Goal: Transaction & Acquisition: Purchase product/service

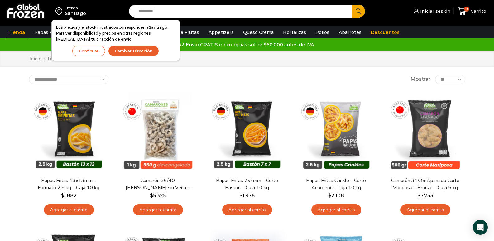
click at [343, 76] on div "**********" at bounding box center [247, 79] width 436 height 9
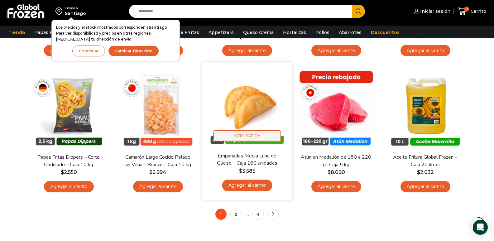
scroll to position [374, 0]
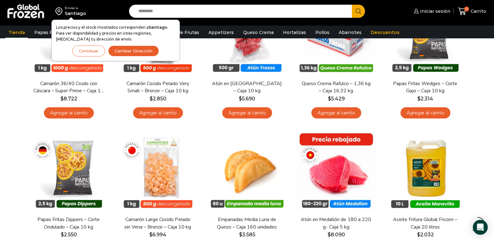
click at [95, 51] on button "Continuar" at bounding box center [88, 50] width 33 height 11
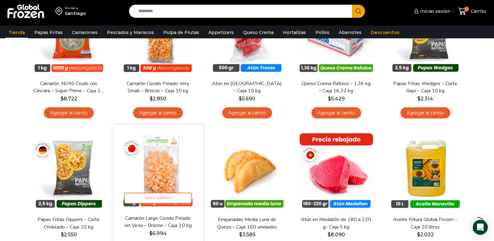
scroll to position [405, 0]
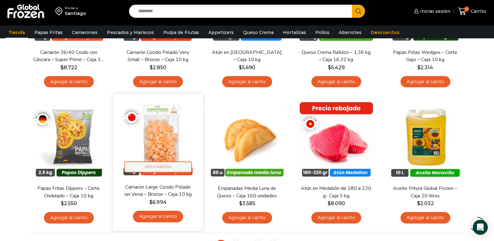
click at [163, 165] on span "Vista Rápida" at bounding box center [158, 166] width 68 height 11
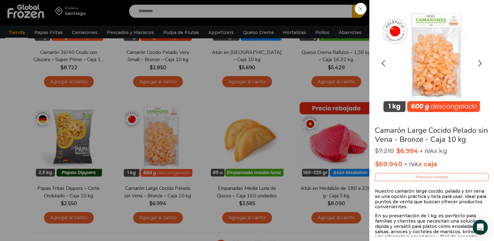
click at [430, 28] on img "1 / 2" at bounding box center [431, 61] width 112 height 112
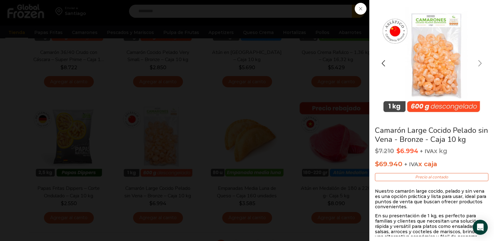
click at [478, 65] on div "Next slide" at bounding box center [480, 63] width 16 height 16
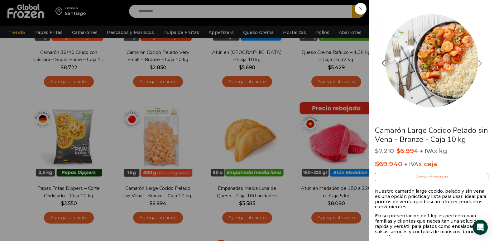
click at [478, 65] on div "Next slide" at bounding box center [480, 63] width 16 height 16
click at [384, 61] on div "Previous slide" at bounding box center [383, 63] width 16 height 16
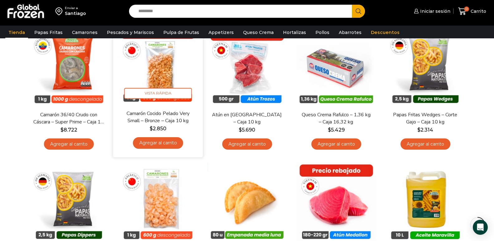
scroll to position [311, 0]
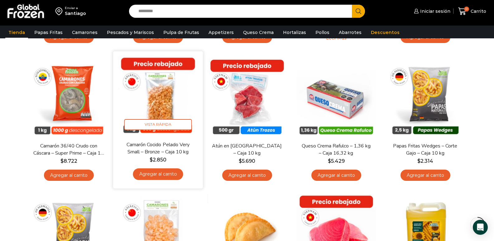
click at [166, 85] on img at bounding box center [158, 96] width 80 height 80
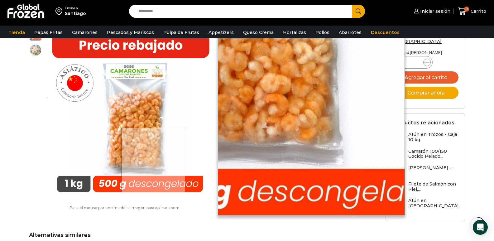
scroll to position [125, 0]
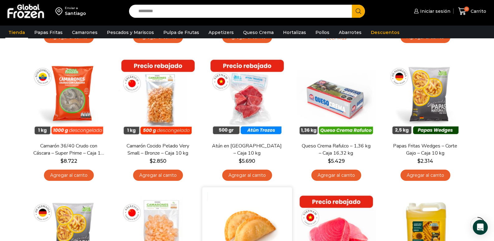
scroll to position [374, 0]
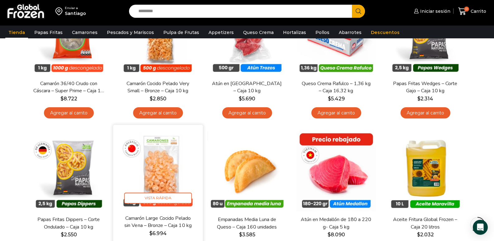
click at [176, 166] on img at bounding box center [158, 170] width 80 height 80
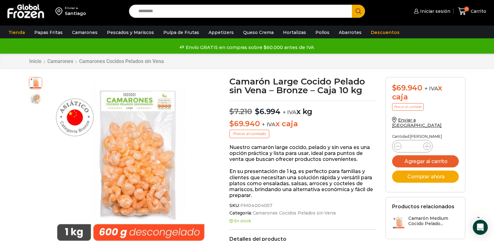
scroll to position [31, 0]
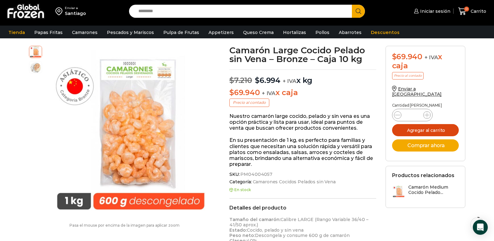
click at [417, 125] on button "Agregar al carrito" at bounding box center [425, 130] width 67 height 12
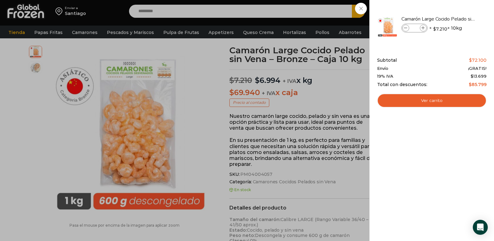
click at [456, 19] on div "1 Carrito 1 1 Shopping Cart *" at bounding box center [471, 11] width 31 height 15
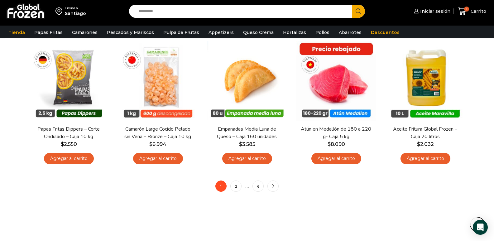
scroll to position [495, 0]
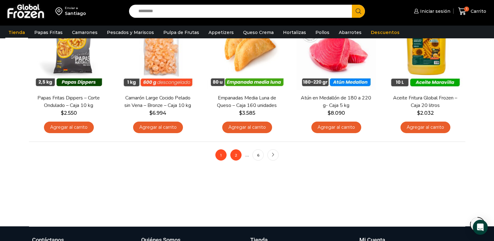
click at [234, 158] on link "2" at bounding box center [235, 154] width 11 height 11
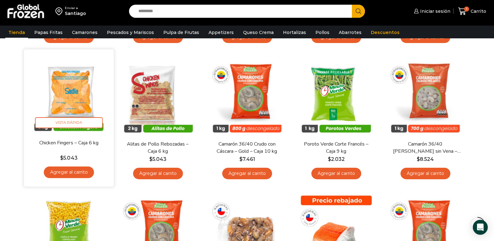
scroll to position [280, 0]
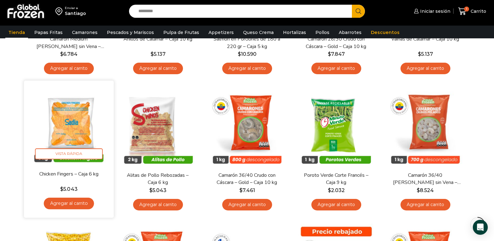
click at [74, 124] on img at bounding box center [69, 125] width 80 height 80
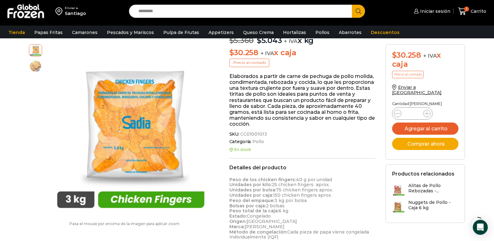
scroll to position [31, 0]
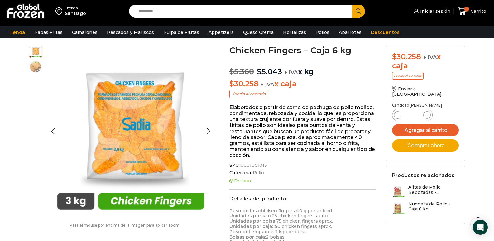
click at [36, 67] on img at bounding box center [35, 66] width 12 height 12
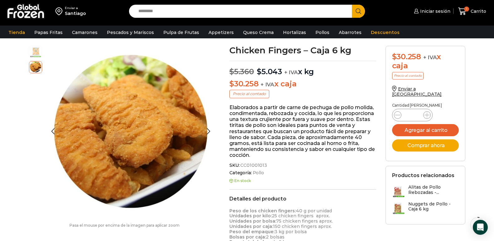
click at [32, 50] on img at bounding box center [35, 51] width 12 height 12
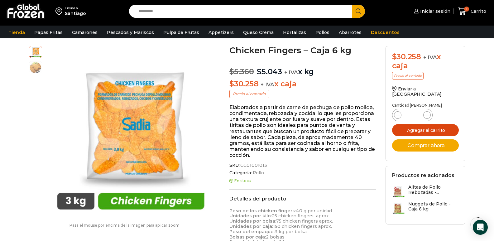
click at [435, 125] on button "Agregar al carrito" at bounding box center [425, 130] width 67 height 12
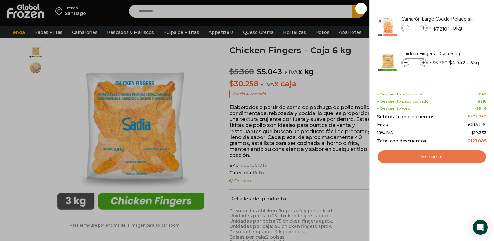
click at [434, 154] on link "Ver carrito" at bounding box center [431, 156] width 109 height 14
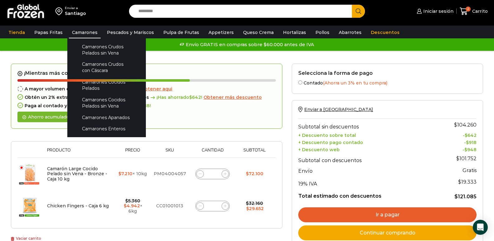
click at [81, 30] on link "Camarones" at bounding box center [85, 32] width 32 height 12
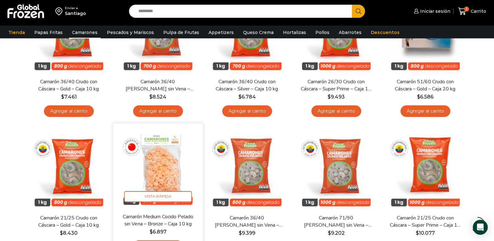
scroll to position [405, 0]
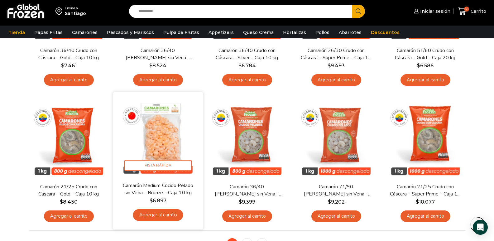
click at [158, 116] on img at bounding box center [158, 137] width 80 height 80
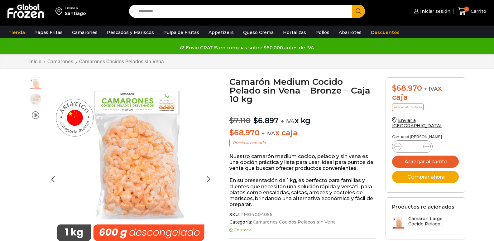
click at [124, 114] on img "1 / 3" at bounding box center [130, 162] width 171 height 171
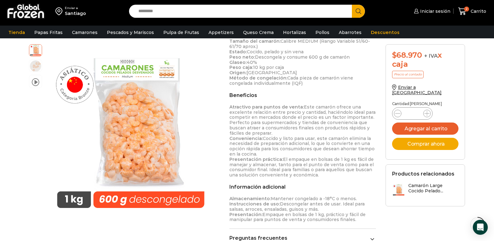
scroll to position [187, 0]
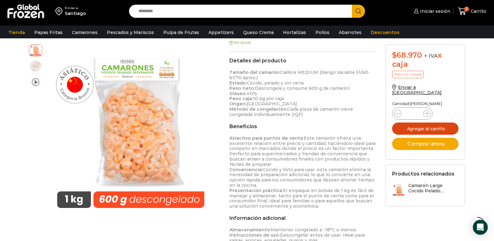
click at [425, 122] on button "Agregar al carrito" at bounding box center [425, 128] width 67 height 12
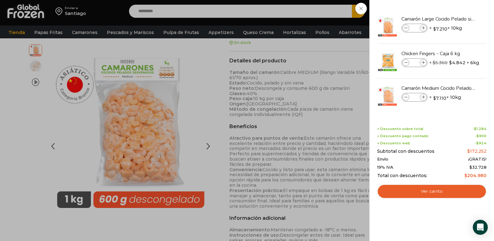
click at [456, 19] on div "3 [GEOGRAPHIC_DATA] 3 3 Shopping Cart *" at bounding box center [471, 11] width 31 height 15
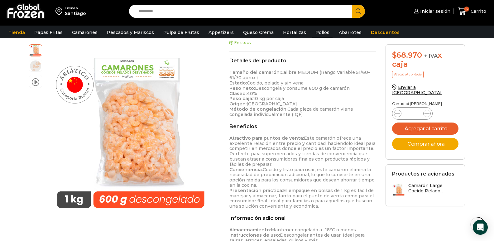
click at [315, 33] on link "Pollos" at bounding box center [322, 32] width 20 height 12
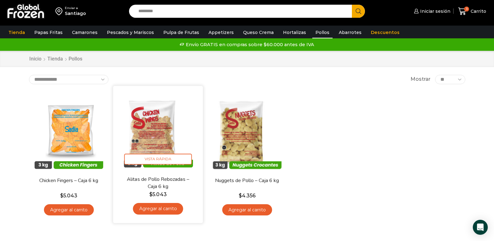
click at [152, 127] on img at bounding box center [158, 130] width 80 height 80
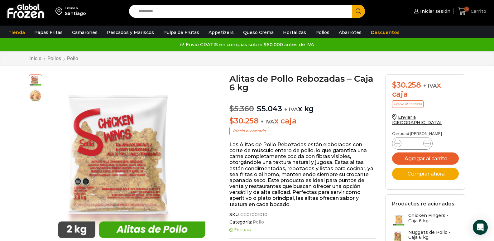
click at [474, 13] on span "Carrito" at bounding box center [477, 11] width 17 height 6
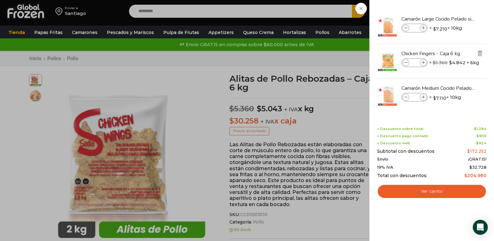
click at [480, 52] on img "Eliminar Chicken Fingers - Caja 6 kg del carrito" at bounding box center [480, 53] width 6 height 6
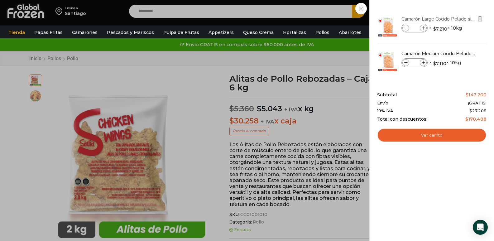
click at [442, 17] on link "Camarón Large Cocido Pelado sin Vena - Bronze - Caja 10 kg" at bounding box center [438, 19] width 74 height 7
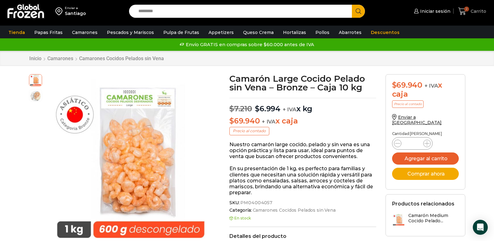
click at [473, 10] on span "Carrito" at bounding box center [477, 11] width 17 height 6
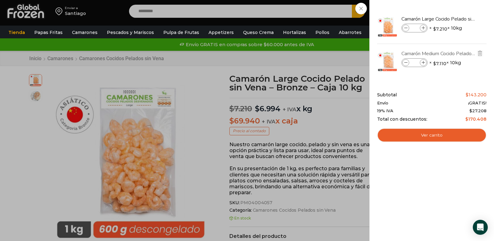
click at [450, 56] on link "Camarón Medium Cocido Pelado sin Vena - Bronze - Caja 10 kg" at bounding box center [438, 53] width 74 height 7
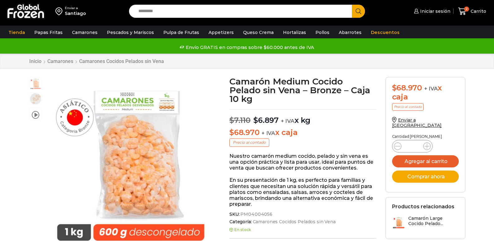
scroll to position [0, 0]
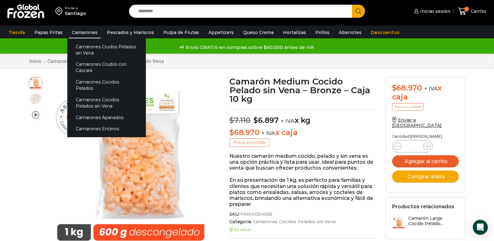
click at [74, 35] on link "Camarones" at bounding box center [85, 32] width 32 height 12
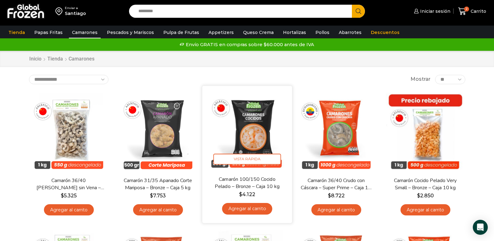
click at [259, 125] on img at bounding box center [247, 130] width 80 height 80
click at [255, 126] on img at bounding box center [247, 130] width 80 height 80
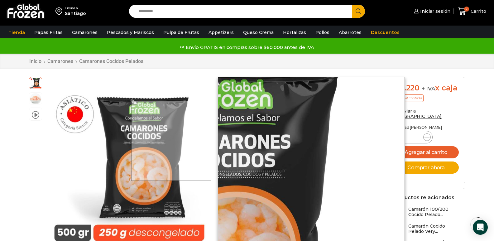
scroll to position [31, 0]
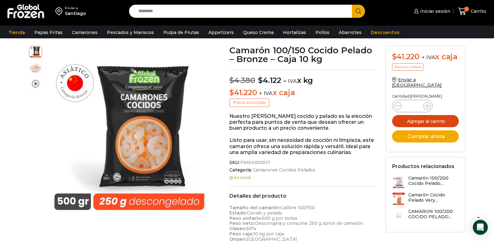
click at [419, 125] on button "Agregar al carrito" at bounding box center [425, 121] width 67 height 12
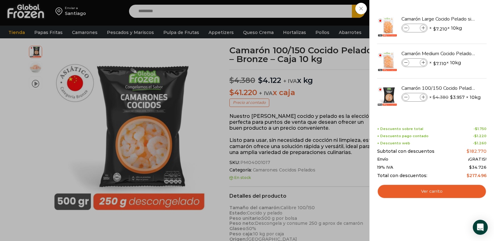
click at [456, 19] on div "3 Carrito 3 3 Shopping Cart *" at bounding box center [471, 11] width 31 height 15
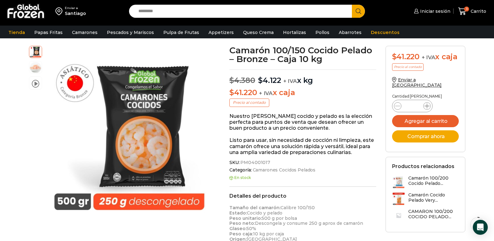
click at [426, 108] on icon at bounding box center [426, 105] width 5 height 5
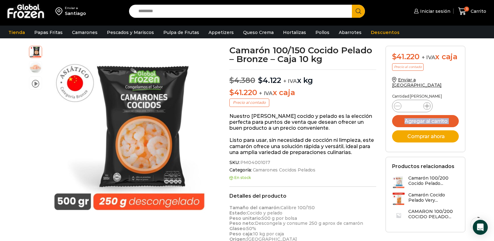
click at [426, 108] on icon at bounding box center [426, 105] width 5 height 5
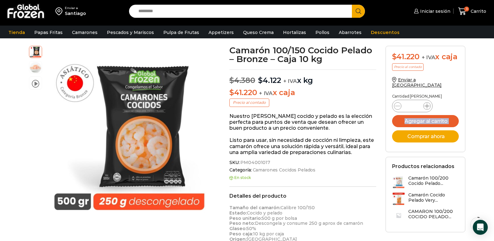
click at [426, 108] on icon at bounding box center [426, 105] width 5 height 5
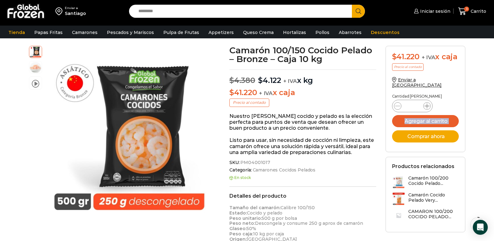
click at [426, 108] on icon at bounding box center [426, 105] width 5 height 5
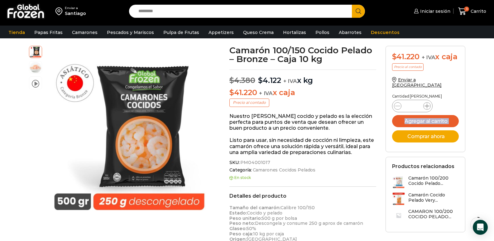
click at [426, 108] on icon at bounding box center [426, 105] width 5 height 5
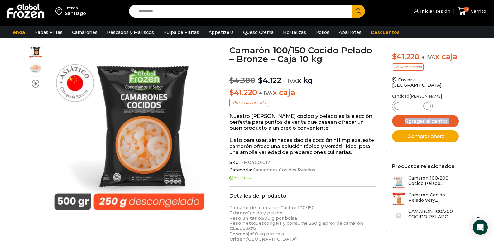
click at [426, 108] on icon at bounding box center [426, 105] width 5 height 5
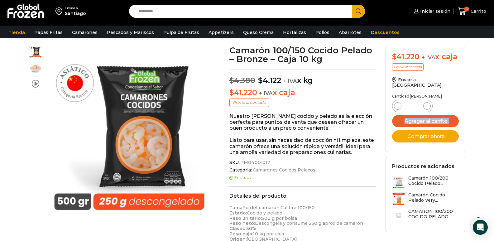
click at [426, 108] on icon at bounding box center [426, 105] width 5 height 5
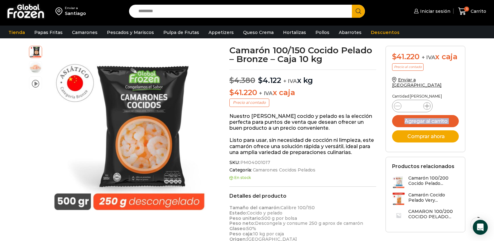
click at [426, 108] on icon at bounding box center [426, 105] width 5 height 5
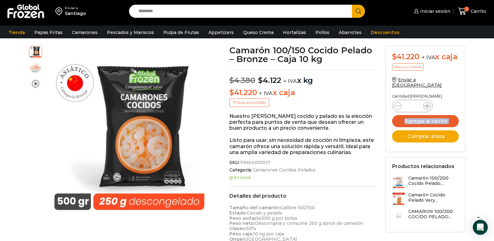
click at [426, 108] on icon at bounding box center [426, 105] width 5 height 5
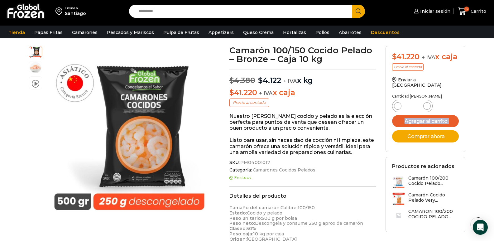
click at [426, 108] on icon at bounding box center [426, 105] width 5 height 5
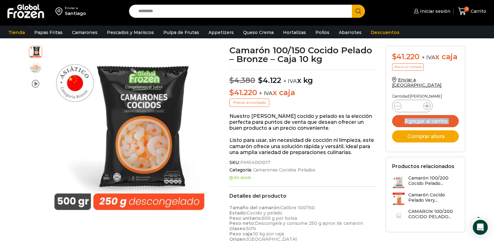
click at [426, 108] on icon at bounding box center [426, 105] width 5 height 5
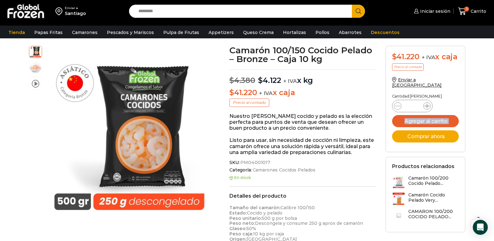
click at [426, 108] on icon at bounding box center [426, 105] width 5 height 5
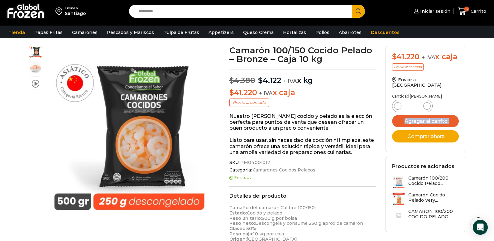
click at [426, 108] on icon at bounding box center [426, 105] width 5 height 5
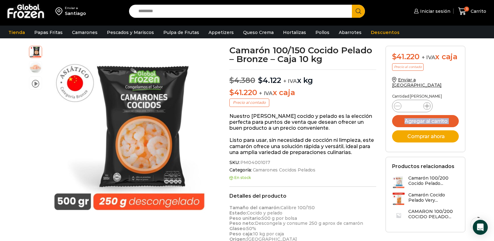
click at [426, 108] on icon at bounding box center [426, 105] width 5 height 5
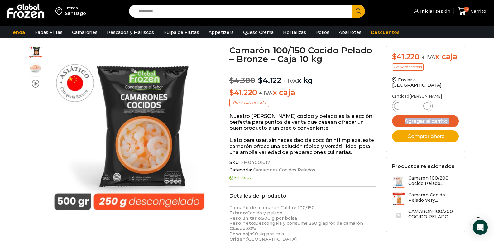
click at [426, 108] on icon at bounding box center [426, 105] width 5 height 5
click at [397, 107] on icon at bounding box center [397, 105] width 5 height 5
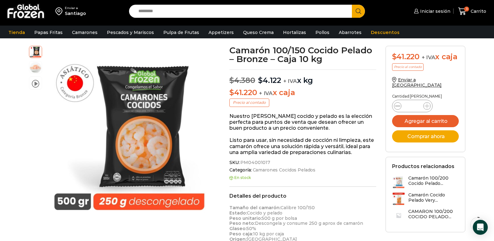
click at [397, 107] on icon at bounding box center [397, 105] width 5 height 5
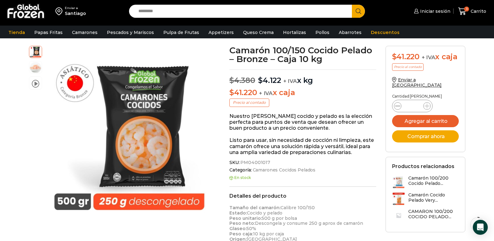
click at [397, 107] on icon at bounding box center [397, 105] width 5 height 5
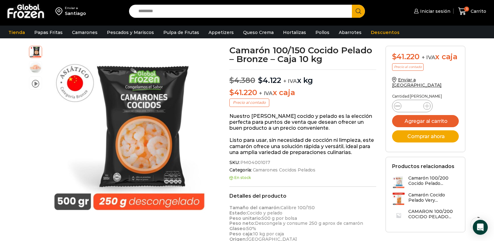
click at [397, 107] on icon at bounding box center [397, 105] width 5 height 5
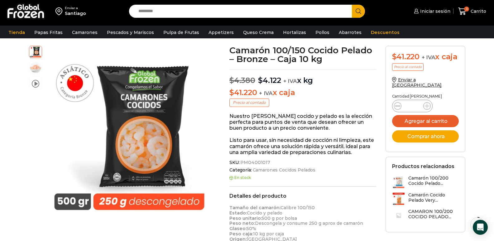
click at [397, 107] on icon at bounding box center [397, 105] width 5 height 5
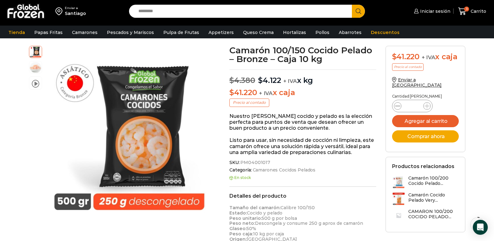
click at [397, 107] on icon at bounding box center [397, 105] width 5 height 5
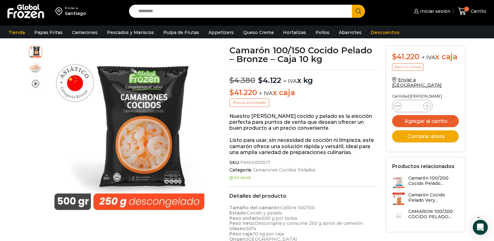
click at [397, 107] on icon at bounding box center [397, 105] width 5 height 5
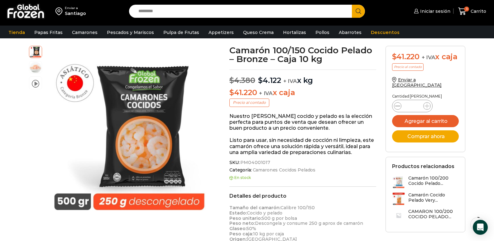
click at [397, 107] on icon at bounding box center [397, 105] width 5 height 5
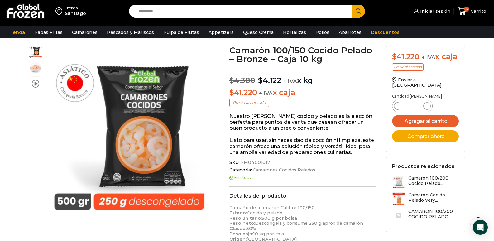
click at [397, 107] on icon at bounding box center [397, 105] width 5 height 5
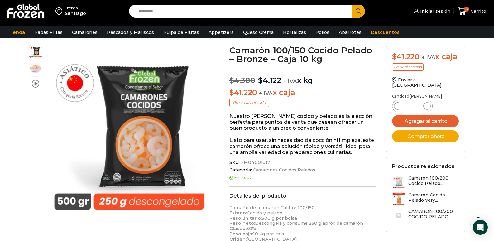
click at [397, 107] on icon at bounding box center [397, 105] width 5 height 5
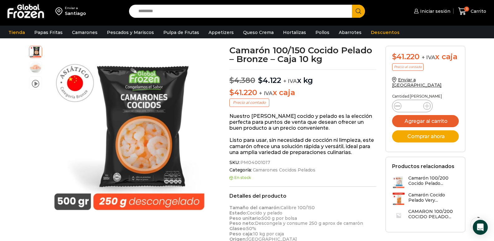
click at [397, 107] on icon at bounding box center [397, 105] width 5 height 5
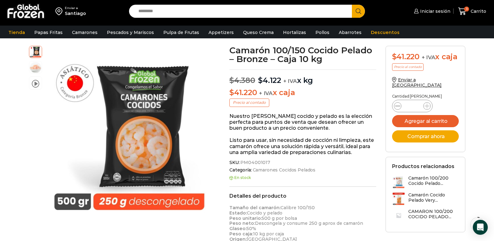
click at [397, 107] on icon at bounding box center [397, 105] width 5 height 5
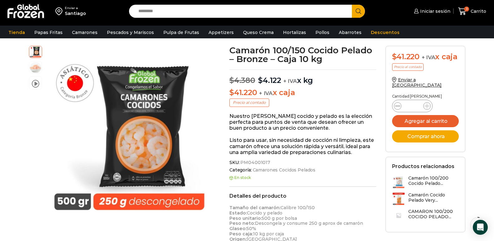
click at [397, 107] on icon at bounding box center [397, 105] width 5 height 5
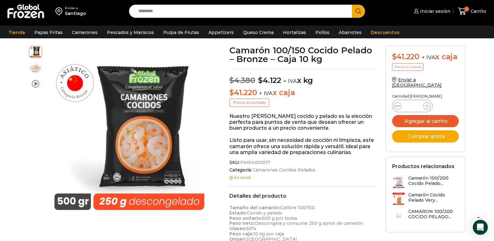
click at [397, 107] on icon at bounding box center [397, 105] width 5 height 5
type input "**"
click at [171, 32] on link "Pulpa de Frutas" at bounding box center [181, 32] width 42 height 12
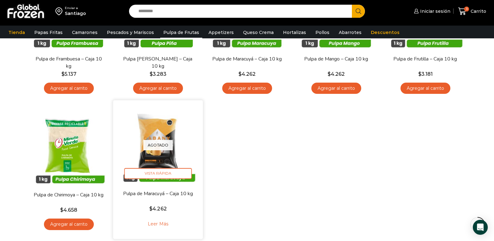
scroll to position [62, 0]
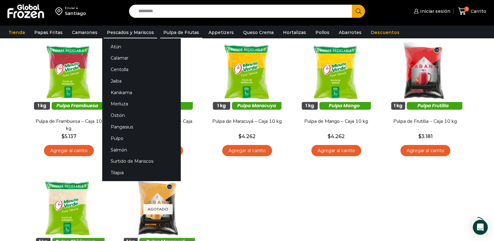
click at [119, 34] on link "Pescados y Mariscos" at bounding box center [130, 32] width 53 height 12
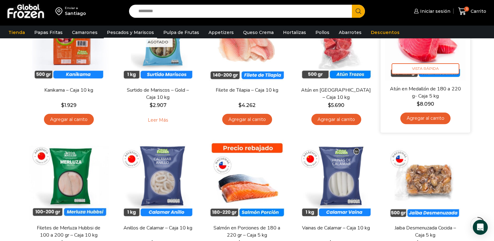
scroll to position [31, 0]
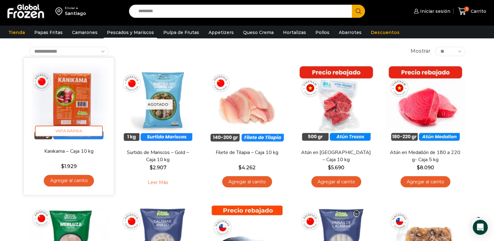
click at [69, 102] on img at bounding box center [69, 102] width 80 height 80
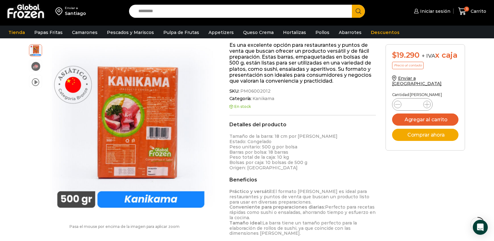
scroll to position [63, 0]
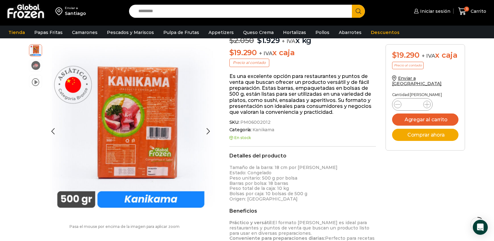
drag, startPoint x: 43, startPoint y: 65, endPoint x: 36, endPoint y: 64, distance: 6.9
click at [39, 64] on div "video" at bounding box center [37, 131] width 16 height 174
click at [32, 66] on img at bounding box center [35, 65] width 12 height 12
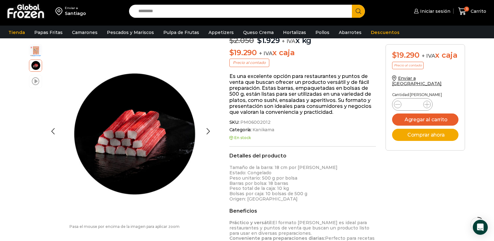
click at [33, 84] on span at bounding box center [35, 81] width 7 height 8
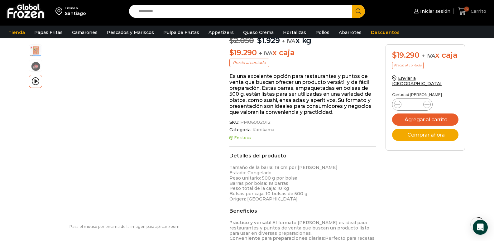
click at [472, 17] on link "3 Carrito" at bounding box center [471, 11] width 31 height 15
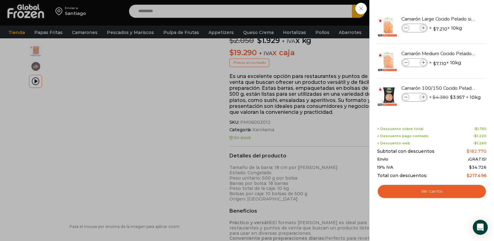
click at [456, 19] on div "3 Carrito 3 3 Shopping Cart * $" at bounding box center [471, 11] width 31 height 15
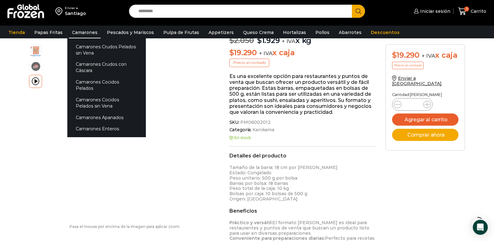
click at [85, 32] on link "Camarones" at bounding box center [85, 32] width 32 height 12
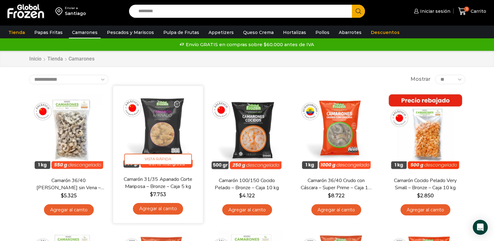
click at [164, 134] on img at bounding box center [158, 130] width 80 height 80
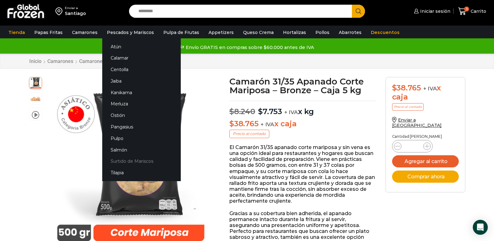
click at [135, 158] on link "Surtido de Mariscos" at bounding box center [141, 161] width 78 height 12
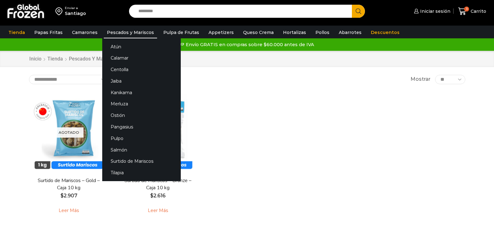
click at [126, 36] on link "Pescados y Mariscos" at bounding box center [130, 32] width 53 height 12
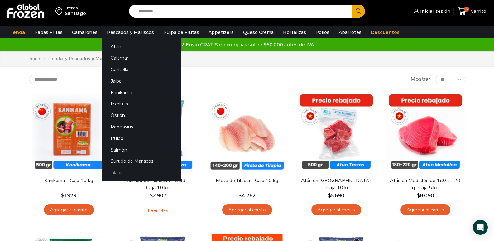
click at [124, 172] on link "Tilapia" at bounding box center [141, 173] width 78 height 12
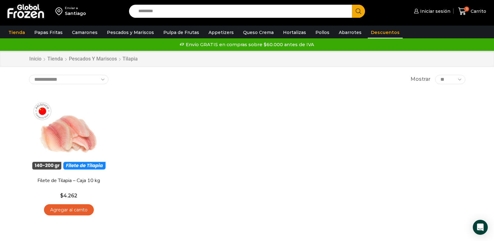
click at [376, 33] on link "Descuentos" at bounding box center [384, 32] width 35 height 12
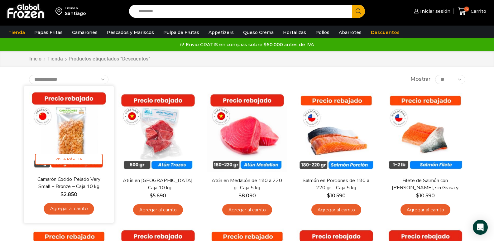
click at [84, 137] on img at bounding box center [69, 130] width 80 height 80
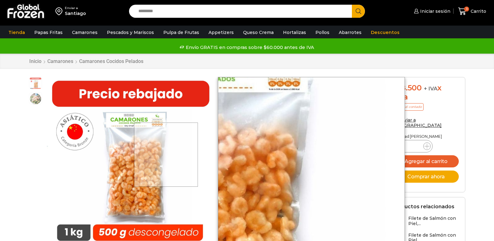
scroll to position [31, 0]
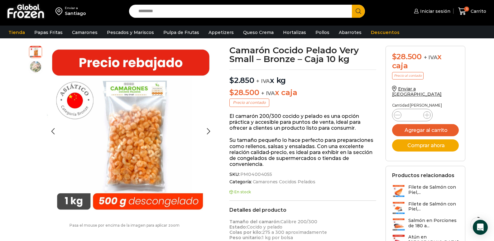
click at [36, 69] on img at bounding box center [35, 66] width 12 height 12
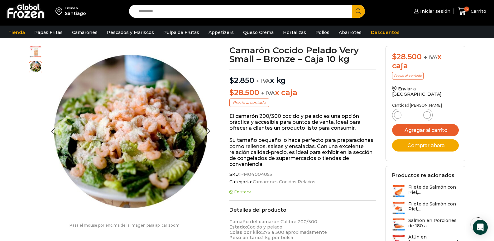
click at [32, 53] on img at bounding box center [35, 51] width 12 height 12
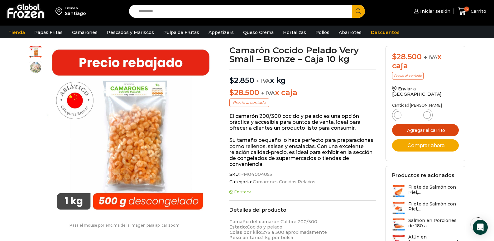
click at [437, 124] on button "Agregar al carrito" at bounding box center [425, 130] width 67 height 12
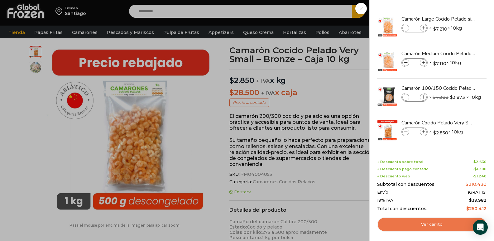
click at [410, 223] on link "Ver carrito" at bounding box center [431, 224] width 109 height 14
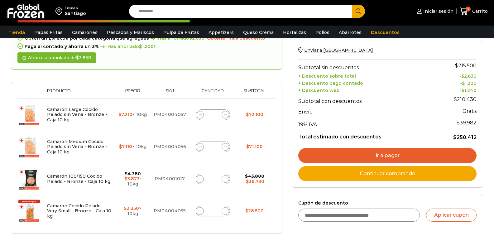
scroll to position [62, 0]
click at [396, 152] on link "Ir a pagar" at bounding box center [387, 155] width 178 height 15
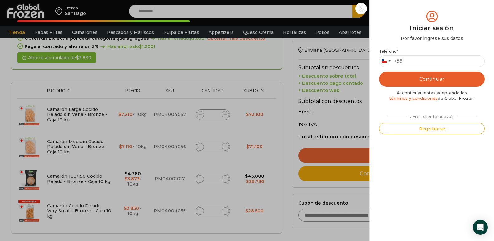
click at [415, 17] on div "Iniciar sesión Mi cuenta Login Register Iniciar sesión Por favor ingrese sus da…" at bounding box center [434, 11] width 38 height 12
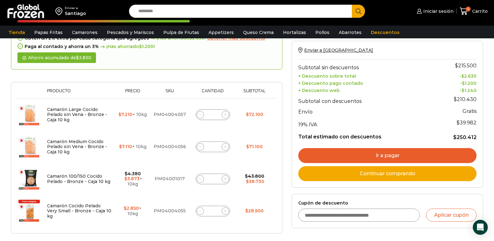
click at [419, 175] on link "Continuar comprando" at bounding box center [387, 173] width 178 height 15
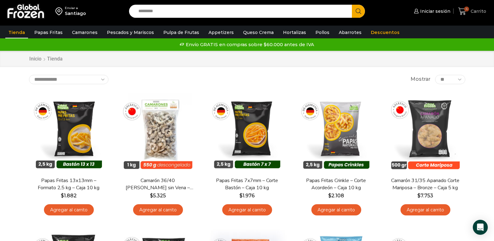
click at [478, 13] on span "Carrito" at bounding box center [477, 11] width 17 height 6
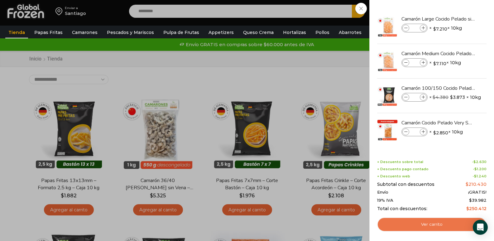
click at [435, 225] on link "Ver carrito" at bounding box center [431, 224] width 109 height 14
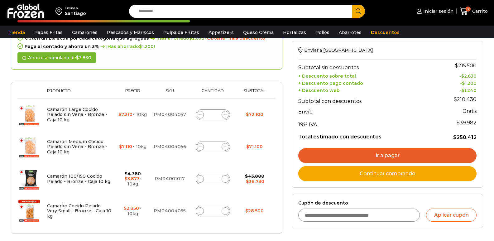
click at [392, 153] on link "Ir a pagar" at bounding box center [387, 155] width 178 height 15
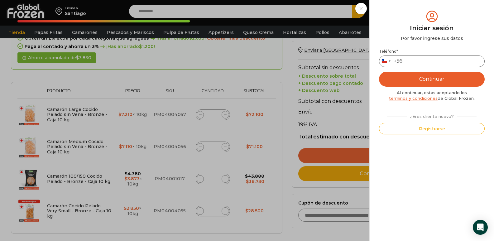
click at [420, 59] on input "Teléfono *" at bounding box center [432, 61] width 106 height 12
click at [434, 83] on button "Continuar" at bounding box center [432, 79] width 106 height 15
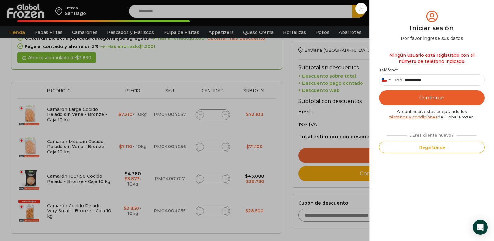
click at [458, 90] on button "Continuar" at bounding box center [432, 97] width 106 height 15
click at [437, 81] on input "*********" at bounding box center [432, 80] width 106 height 12
type input "********"
click at [436, 101] on button "Continuar" at bounding box center [432, 97] width 106 height 15
click at [415, 17] on div "Iniciar sesión Mi cuenta Login Register Iniciar sesión Por favor ingrese sus da…" at bounding box center [434, 11] width 38 height 12
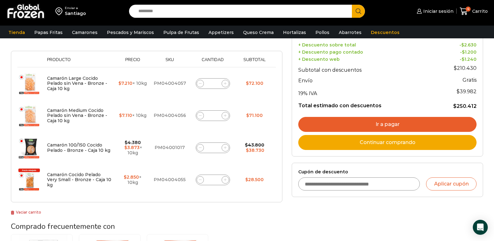
scroll to position [62, 0]
